Goal: Task Accomplishment & Management: Use online tool/utility

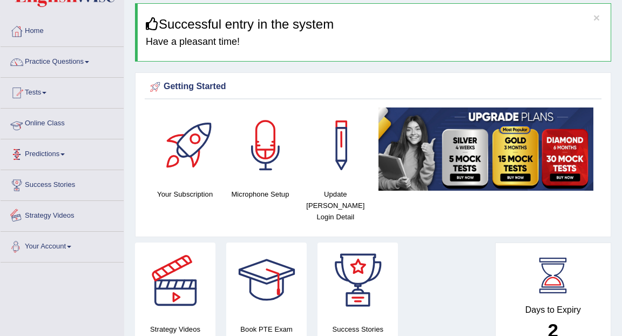
scroll to position [22, 0]
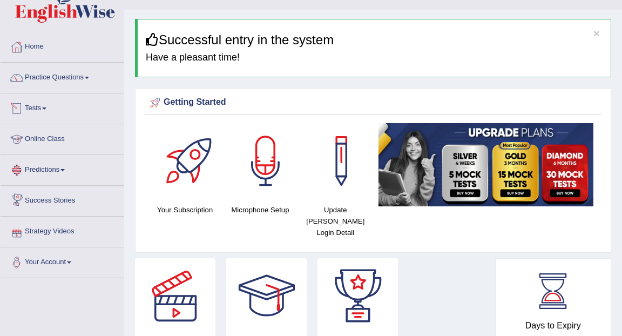
click at [46, 108] on span at bounding box center [44, 108] width 4 height 2
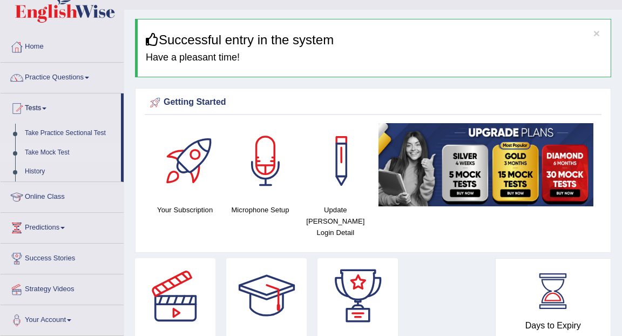
click at [62, 154] on link "Take Mock Test" at bounding box center [70, 152] width 101 height 19
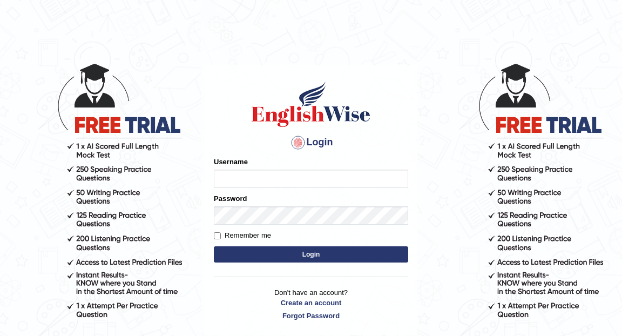
type input "Eunice7589"
click at [291, 250] on button "Login" at bounding box center [311, 254] width 194 height 16
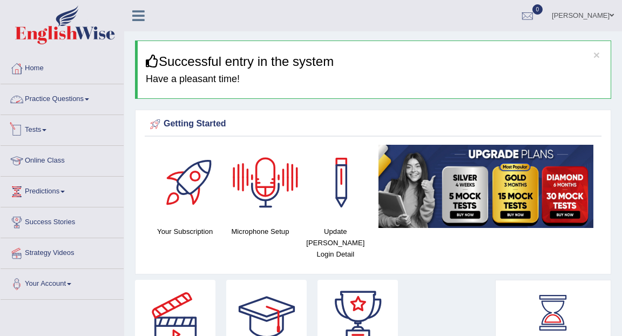
click at [42, 130] on link "Tests" at bounding box center [62, 128] width 123 height 27
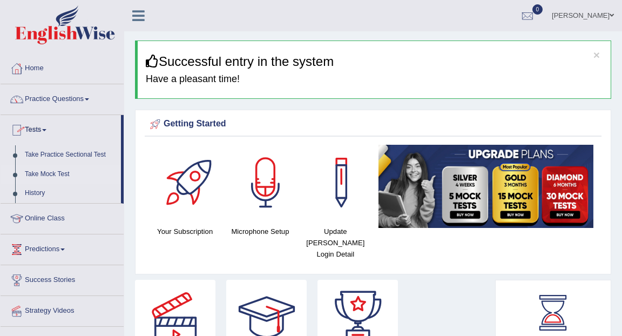
click at [47, 177] on link "Take Mock Test" at bounding box center [70, 174] width 101 height 19
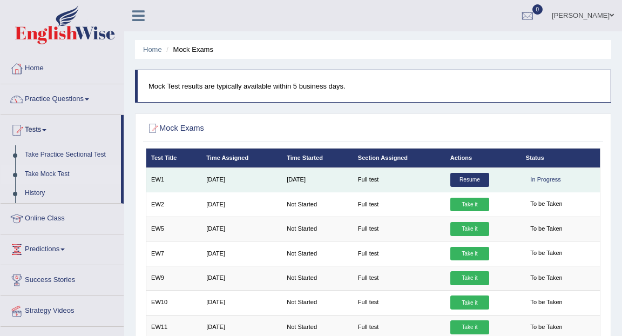
click at [473, 181] on link "Resume" at bounding box center [469, 180] width 39 height 14
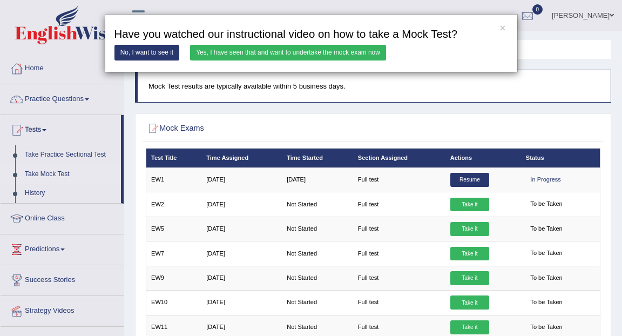
click at [330, 57] on link "Yes, I have seen that and want to undertake the mock exam now" at bounding box center [288, 53] width 196 height 16
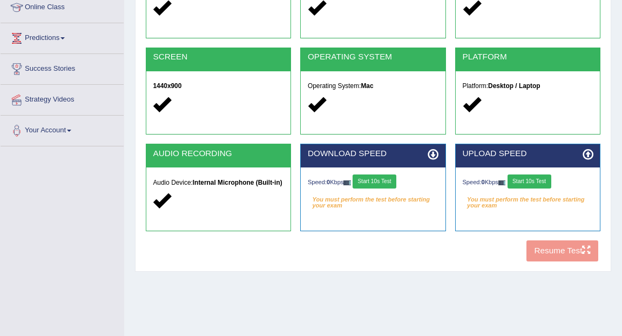
scroll to position [161, 0]
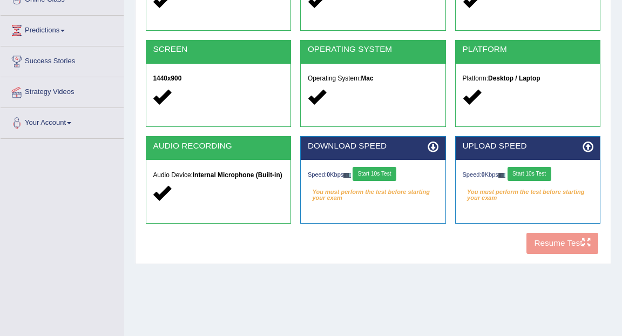
click at [373, 173] on button "Start 10s Test" at bounding box center [374, 174] width 44 height 14
click at [533, 176] on button "Start 10s Test" at bounding box center [529, 174] width 44 height 14
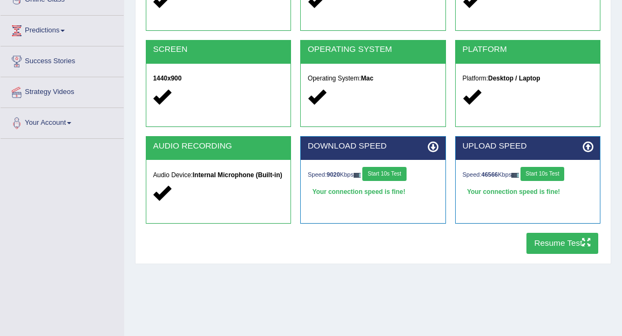
click at [561, 240] on button "Resume Test" at bounding box center [562, 243] width 72 height 21
